Goal: Task Accomplishment & Management: Use online tool/utility

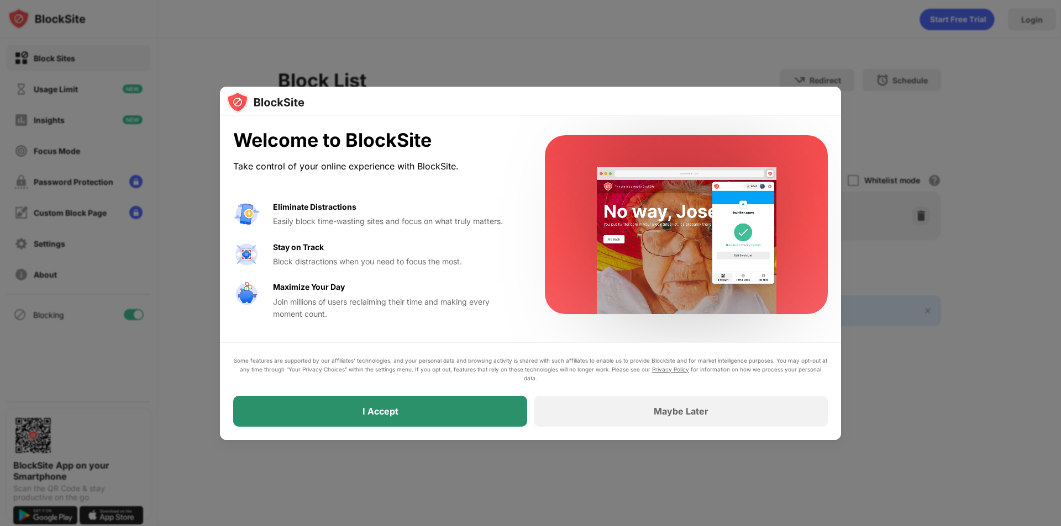
click at [467, 414] on div "I Accept" at bounding box center [380, 411] width 294 height 31
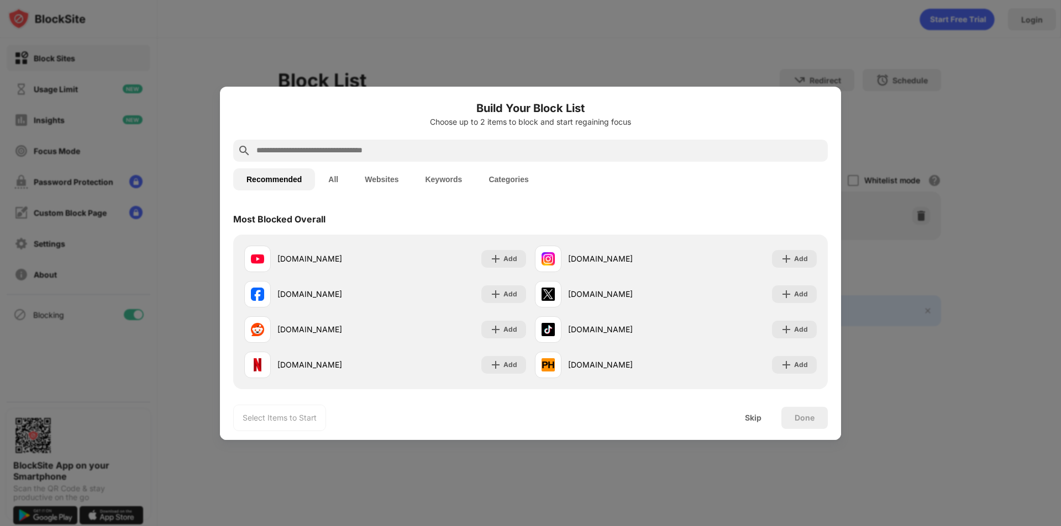
click at [481, 155] on input "text" at bounding box center [539, 150] width 568 height 13
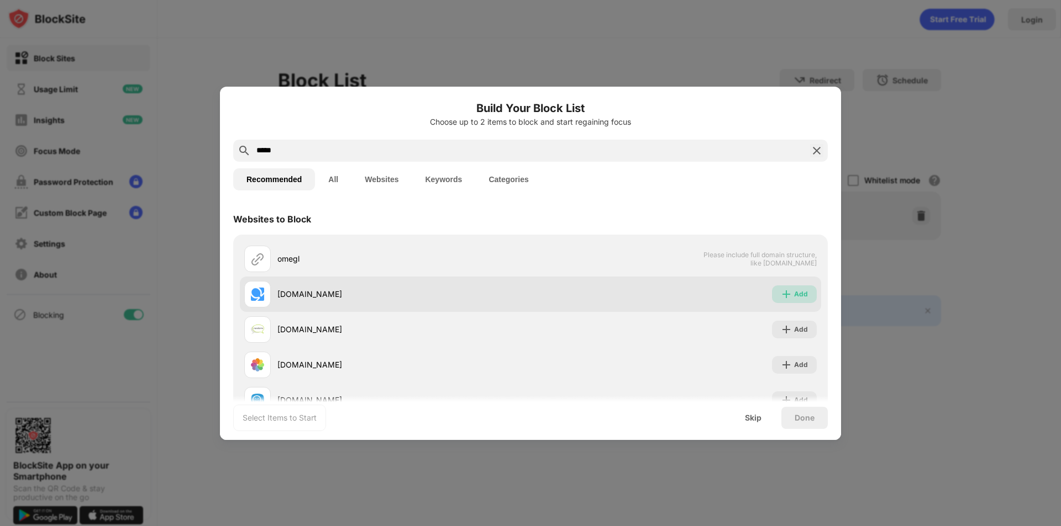
click at [794, 299] on div "Add" at bounding box center [801, 294] width 14 height 11
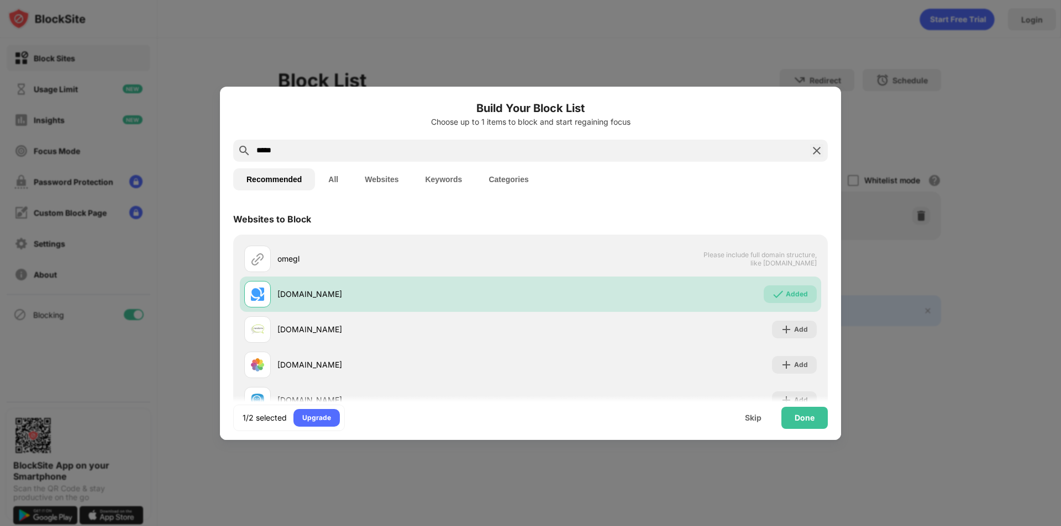
click at [343, 149] on input "*****" at bounding box center [530, 150] width 550 height 13
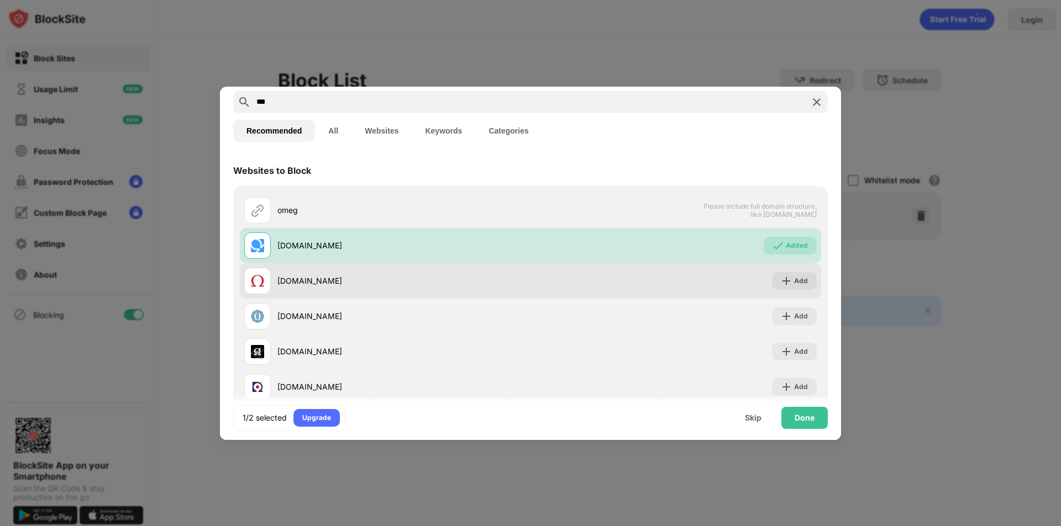
scroll to position [55, 0]
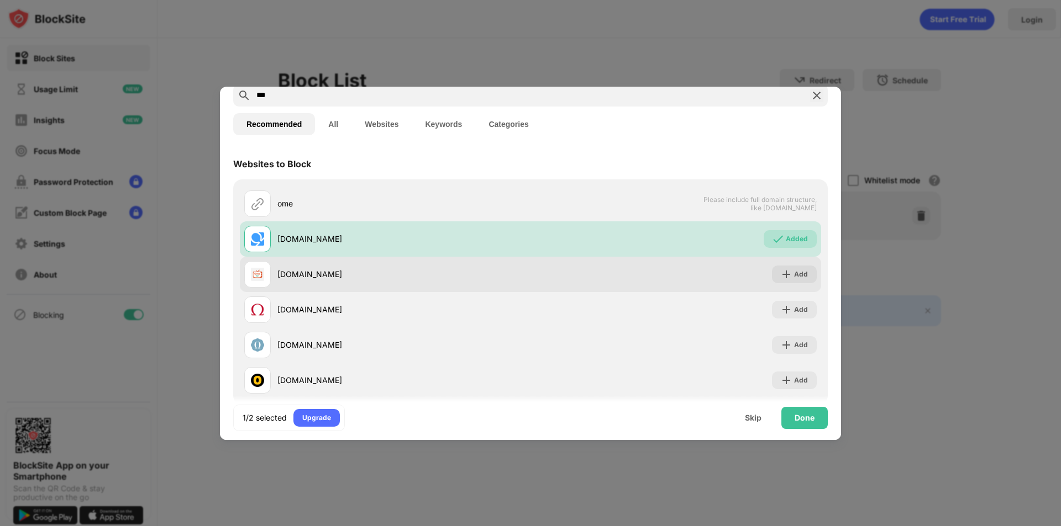
type input "***"
click at [446, 273] on div "[DOMAIN_NAME]" at bounding box center [403, 274] width 253 height 12
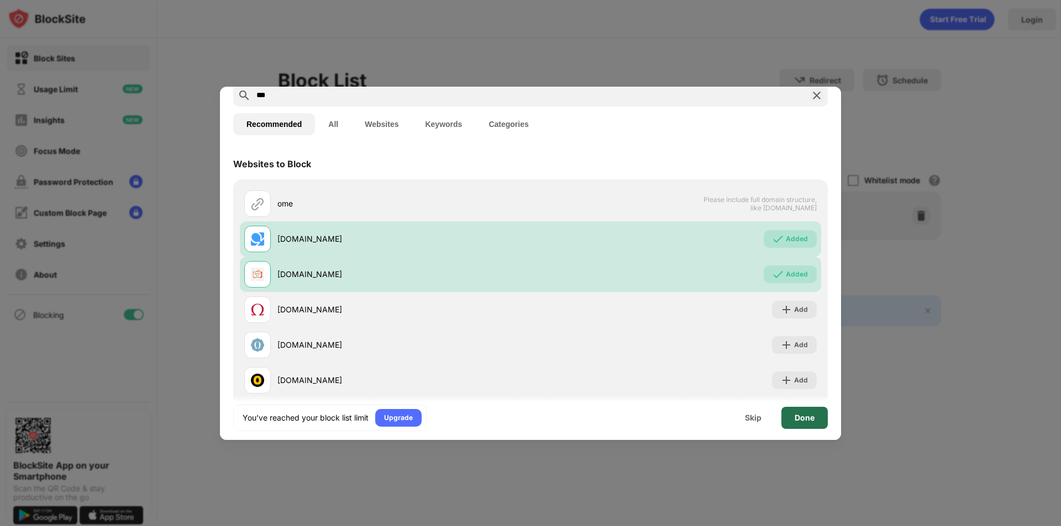
click at [809, 418] on div "Done" at bounding box center [804, 418] width 20 height 9
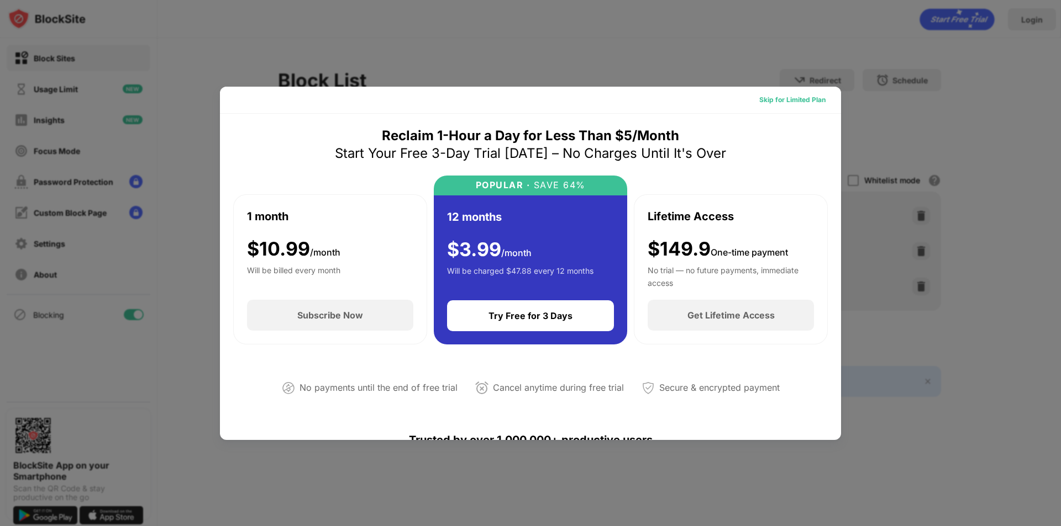
click at [777, 98] on div "Skip for Limited Plan" at bounding box center [792, 99] width 66 height 11
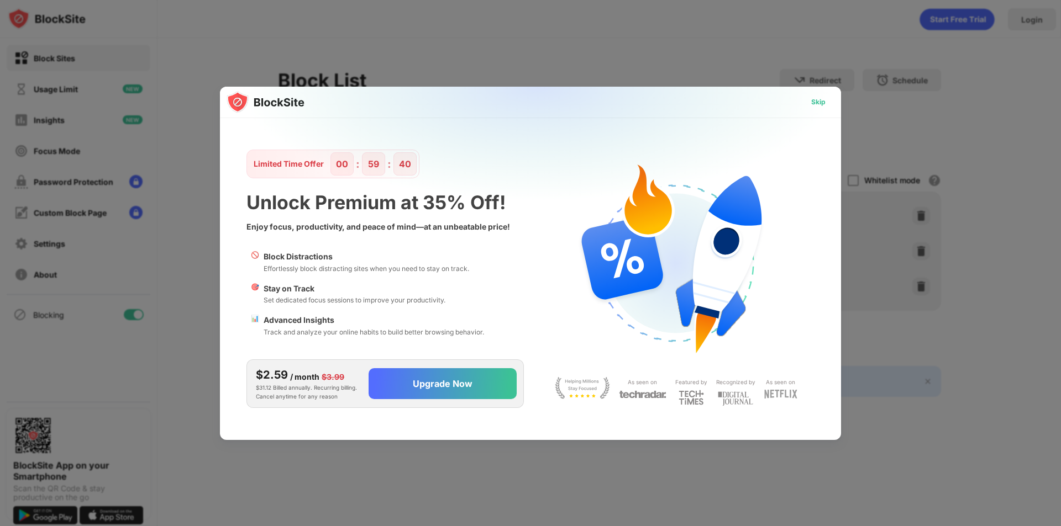
click at [822, 97] on div "Skip" at bounding box center [818, 102] width 14 height 11
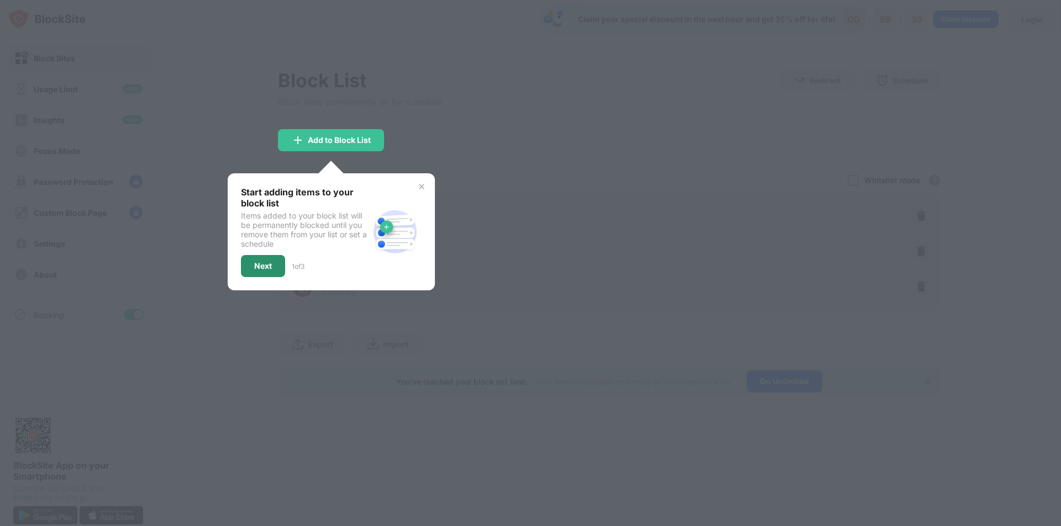
click at [266, 266] on div "Next" at bounding box center [263, 266] width 18 height 9
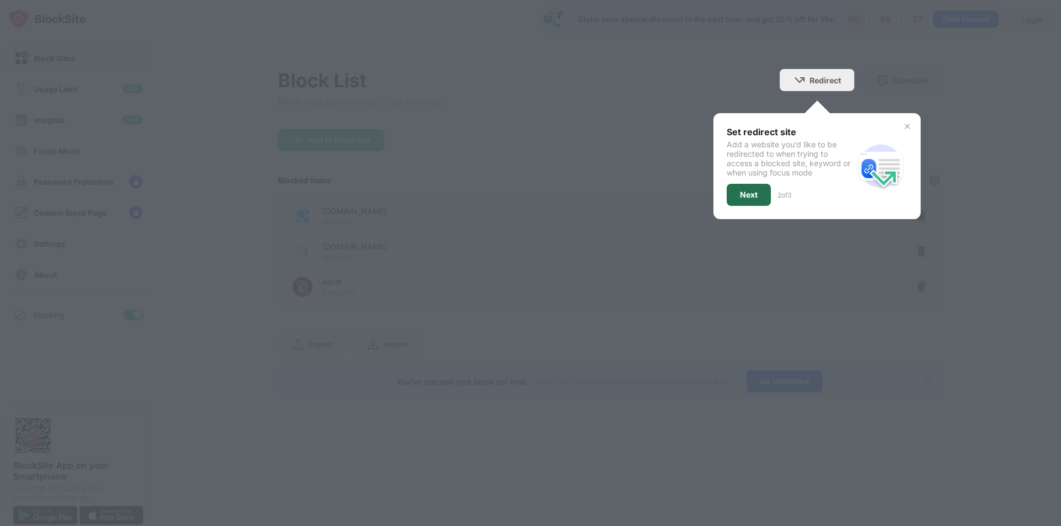
click at [756, 194] on div "Next" at bounding box center [749, 195] width 18 height 9
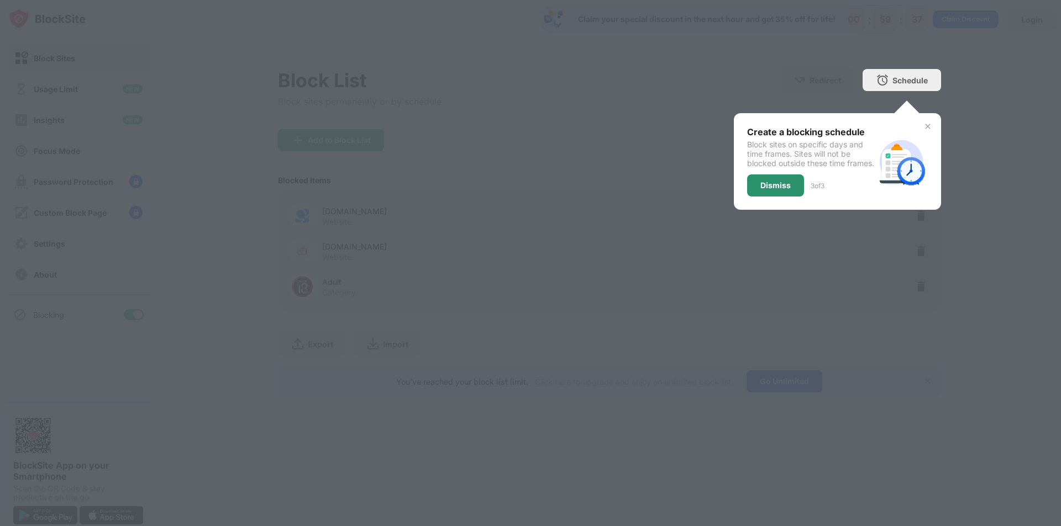
click at [774, 190] on div "Dismiss" at bounding box center [775, 185] width 30 height 9
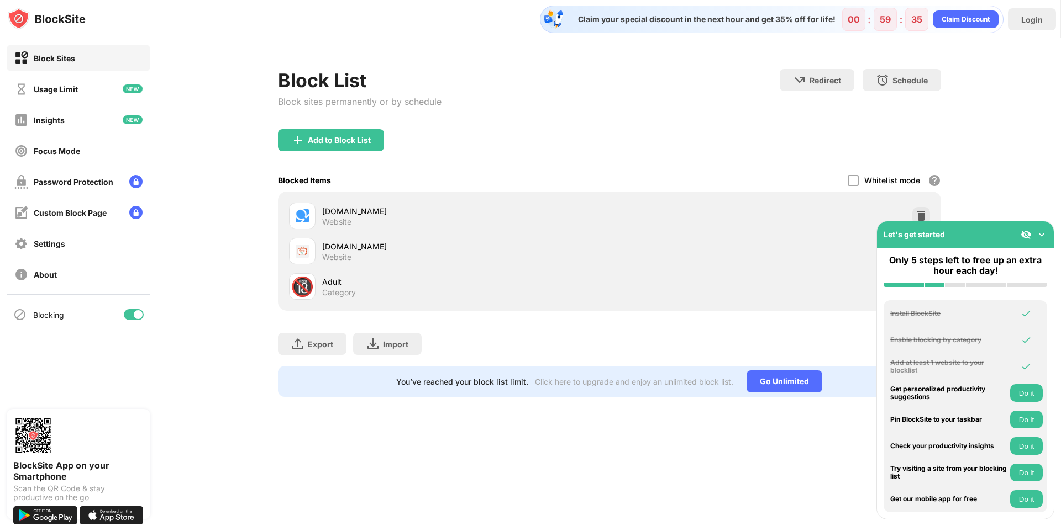
click at [1042, 231] on img at bounding box center [1041, 234] width 11 height 11
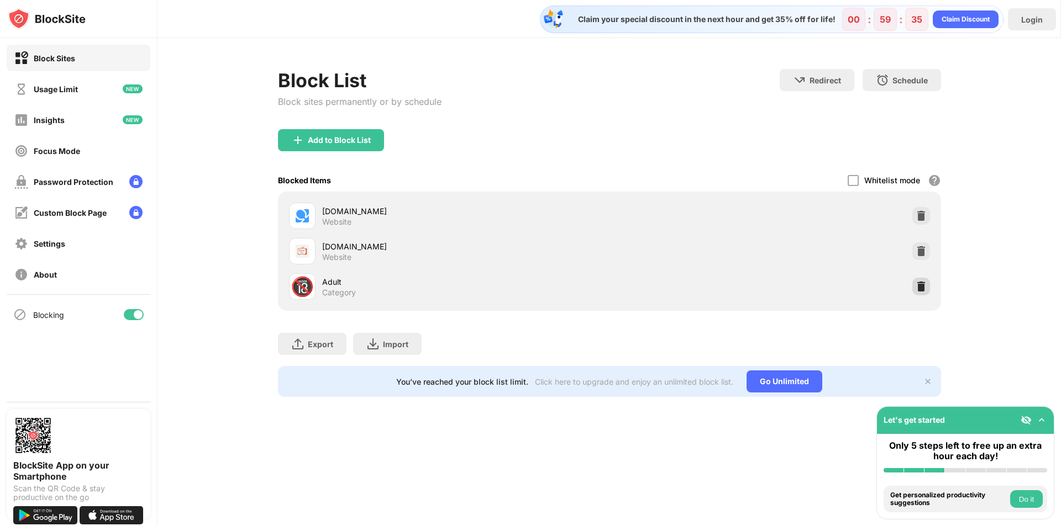
click at [923, 287] on img at bounding box center [920, 286] width 11 height 11
